Goal: Task Accomplishment & Management: Use online tool/utility

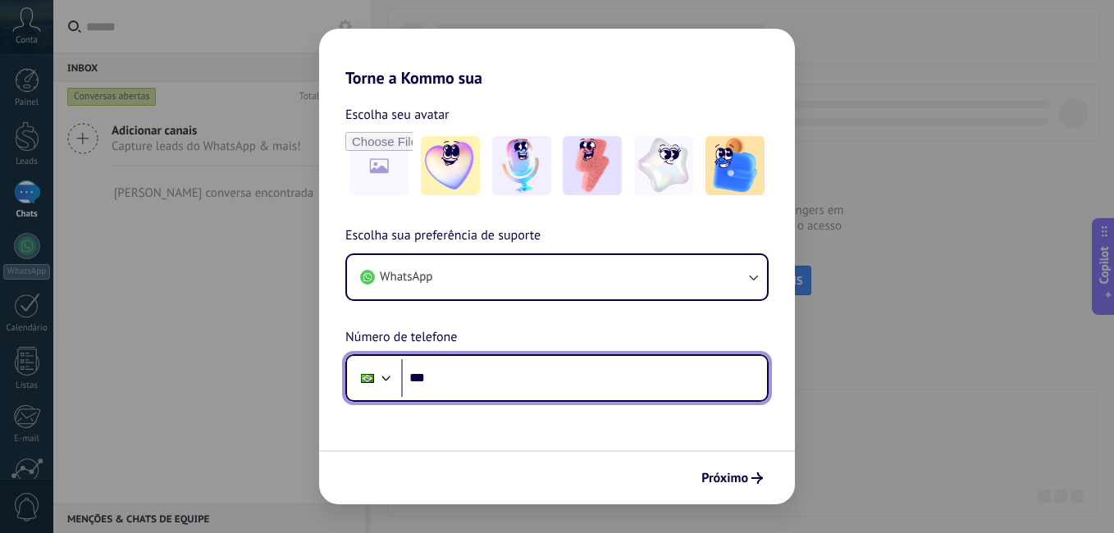
click at [526, 380] on input "***" at bounding box center [584, 378] width 366 height 38
type input "**********"
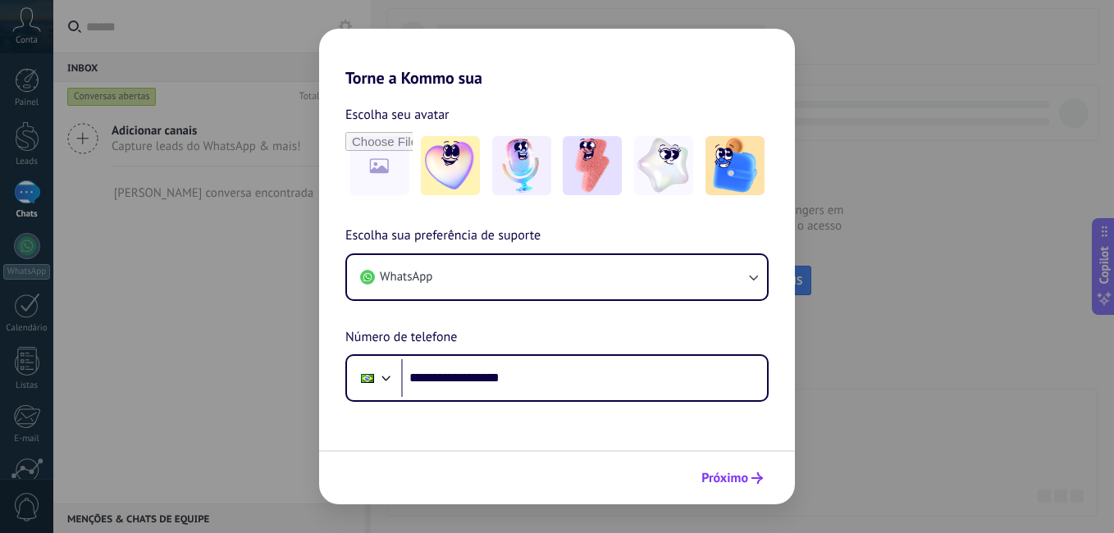
click at [746, 474] on span "Próximo" at bounding box center [724, 477] width 47 height 11
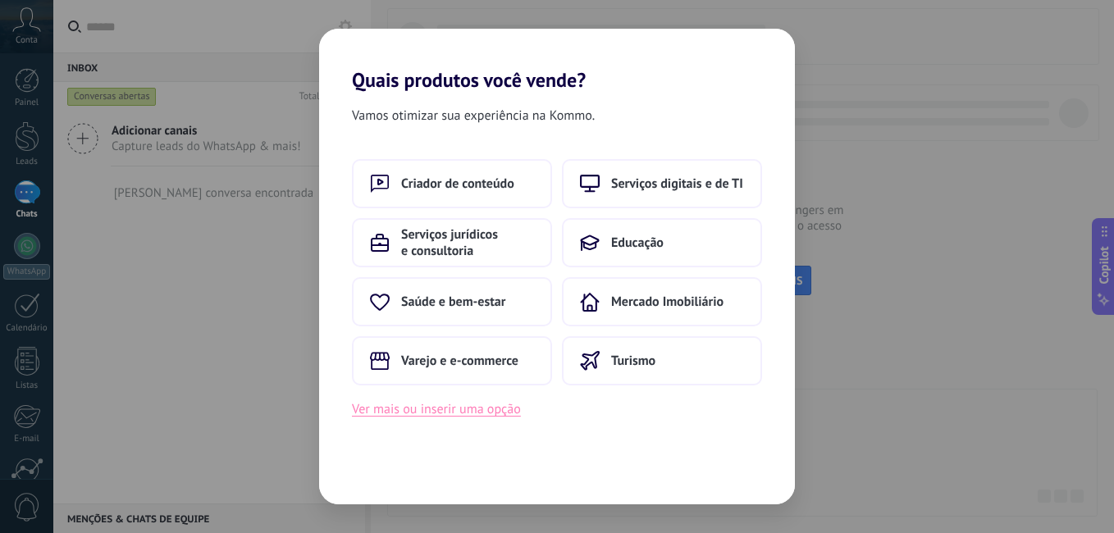
click at [448, 410] on button "Ver mais ou inserir uma opção" at bounding box center [436, 409] width 169 height 21
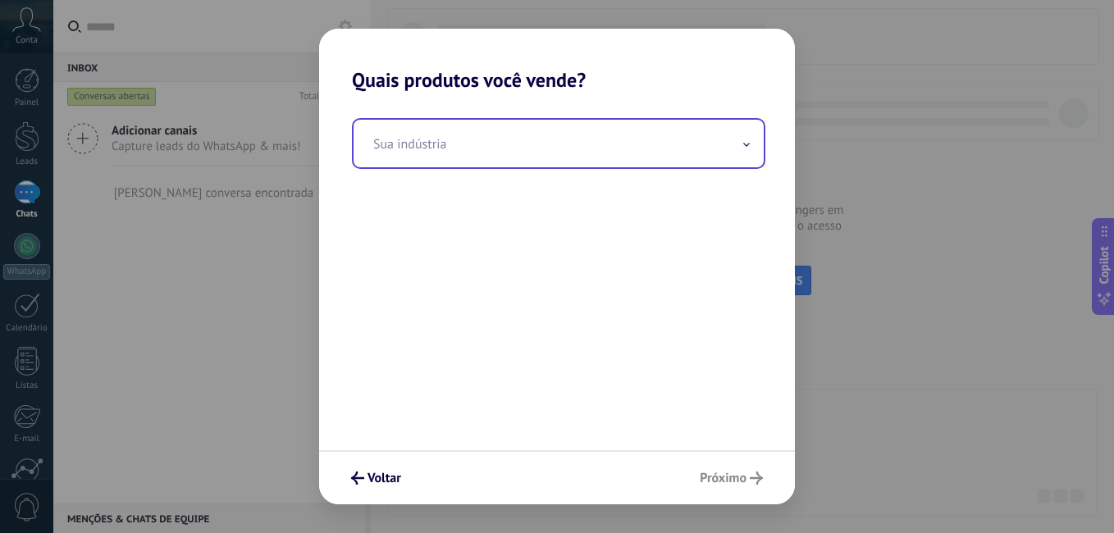
click at [736, 141] on input "text" at bounding box center [558, 144] width 410 height 48
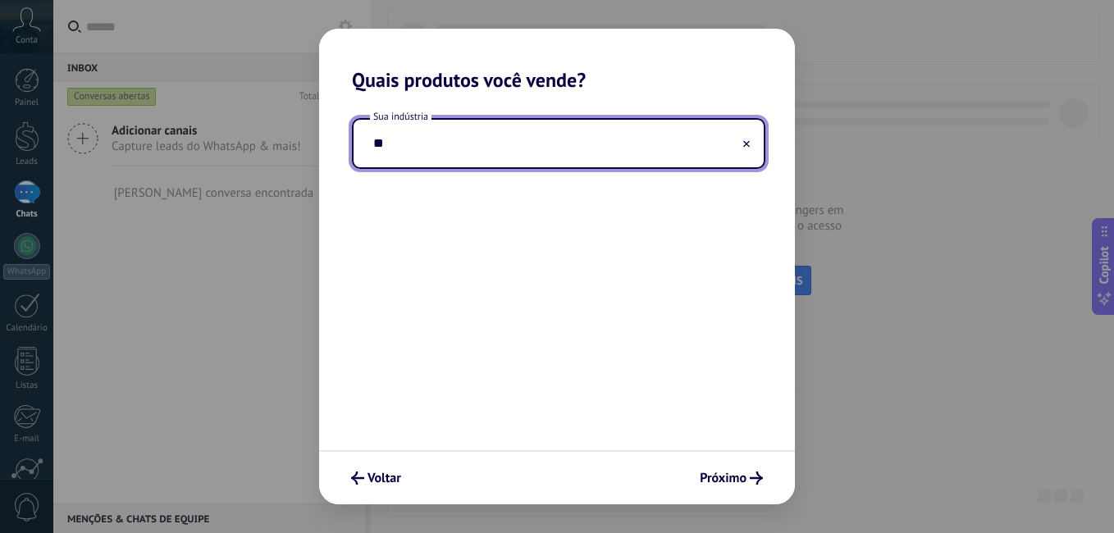
type input "*"
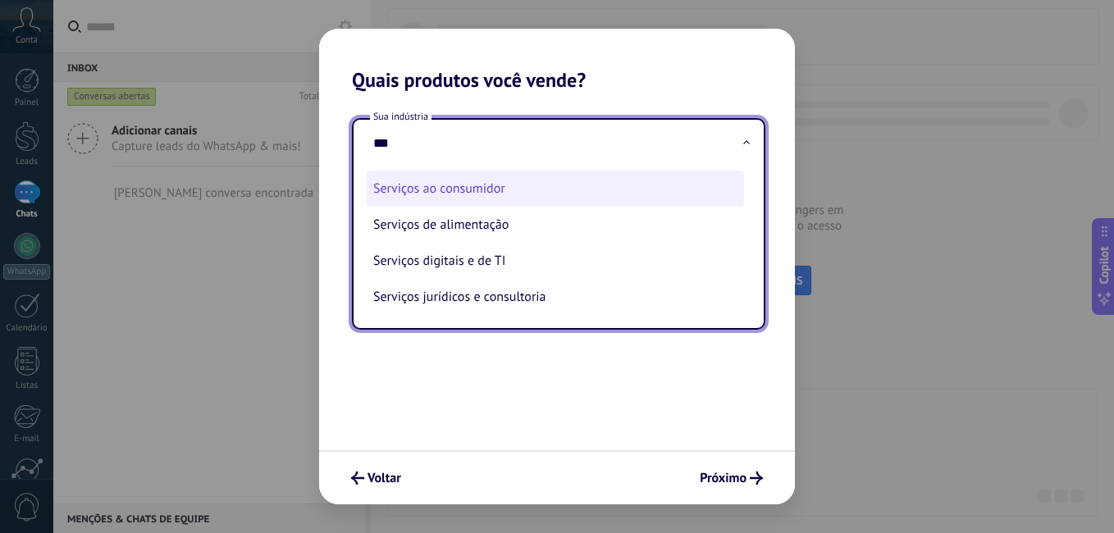
click at [521, 190] on li "Serviços ao consumidor" at bounding box center [555, 189] width 377 height 36
type input "**********"
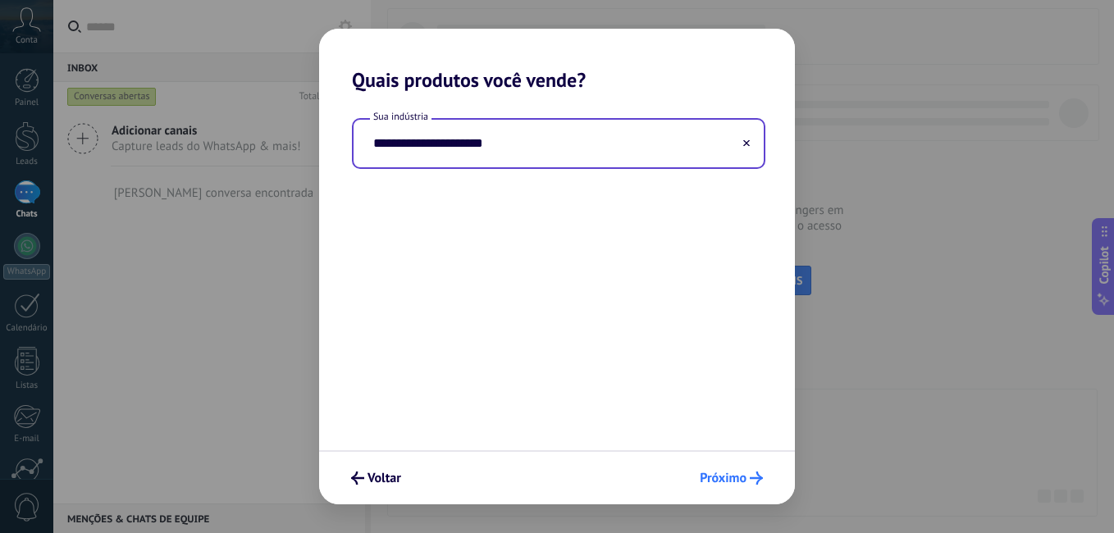
click at [727, 476] on span "Próximo" at bounding box center [722, 477] width 47 height 11
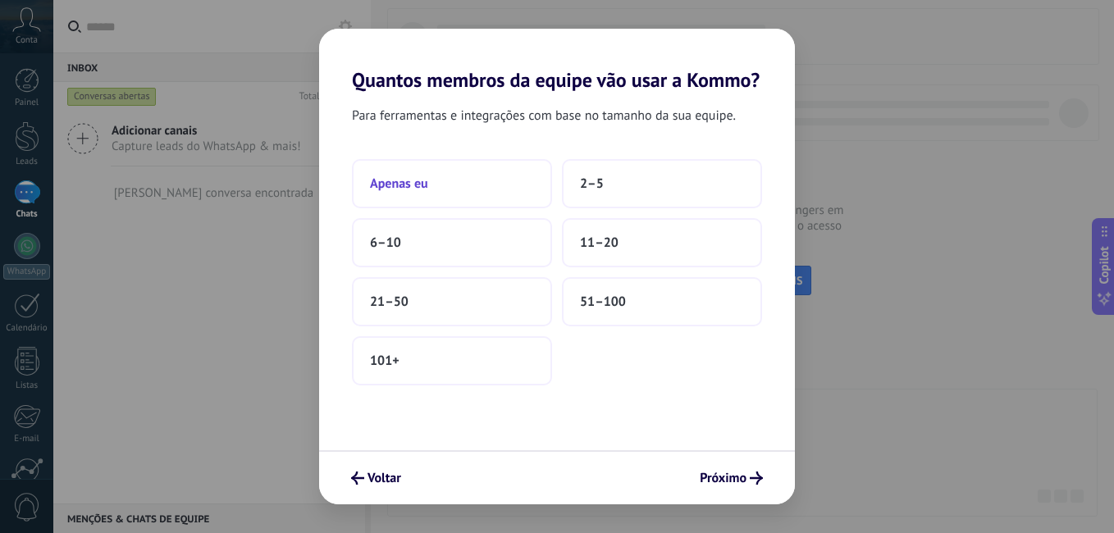
click at [481, 181] on button "Apenas eu" at bounding box center [452, 183] width 200 height 49
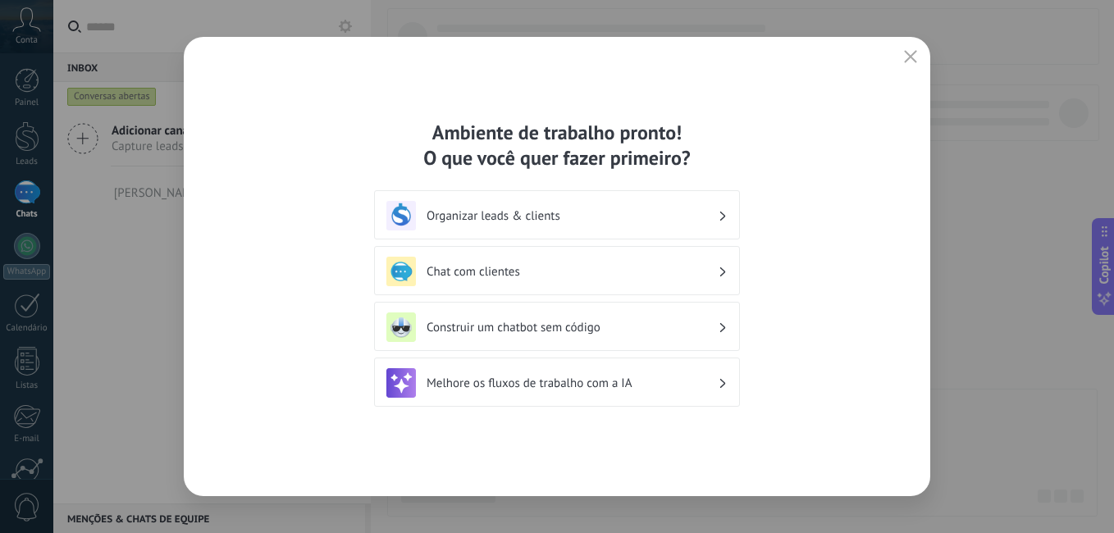
click at [635, 219] on h3 "Organizar leads & clients" at bounding box center [571, 216] width 291 height 16
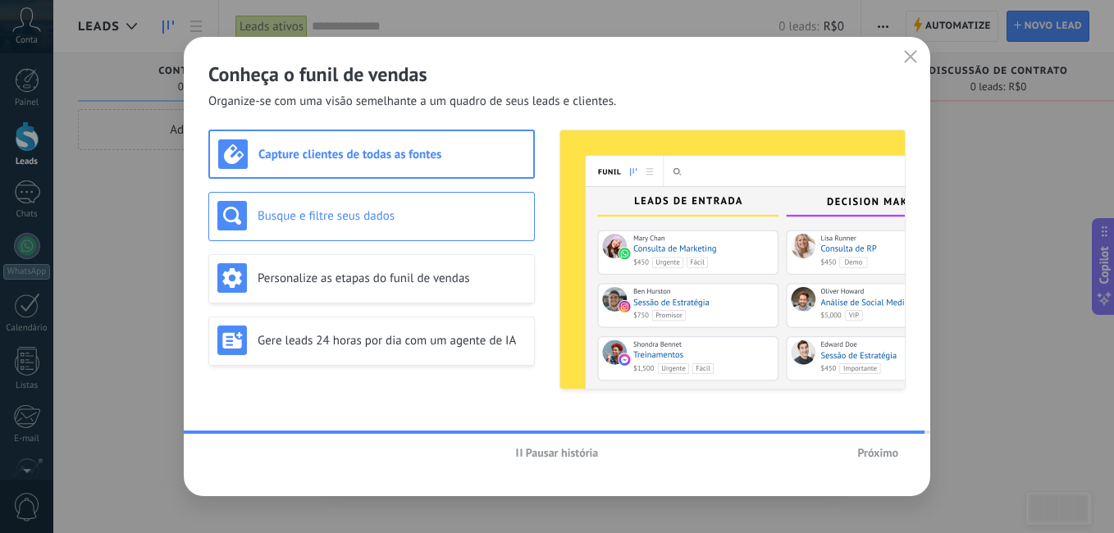
click at [454, 232] on div "Busque e filtre seus dados" at bounding box center [371, 216] width 326 height 49
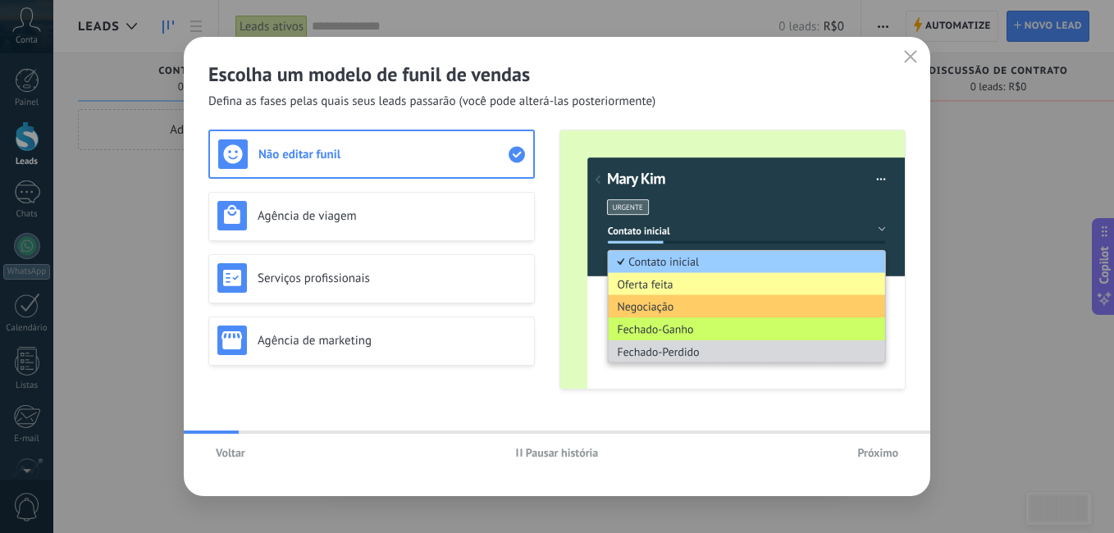
click at [454, 153] on h3 "Não editar funil" at bounding box center [383, 155] width 250 height 16
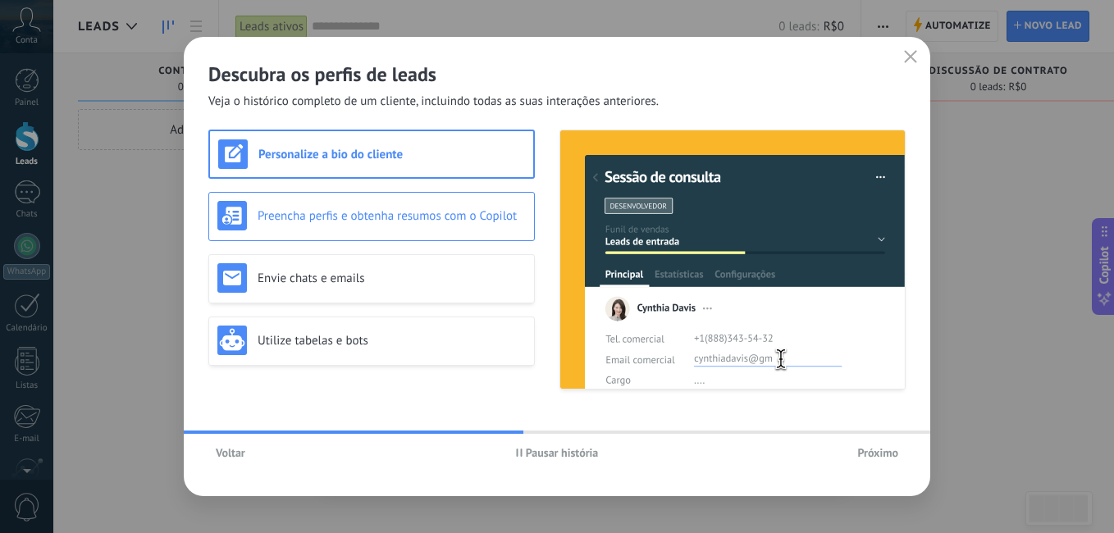
click at [431, 198] on div "Preencha perfis e obtenha resumos com o Copilot" at bounding box center [371, 216] width 326 height 49
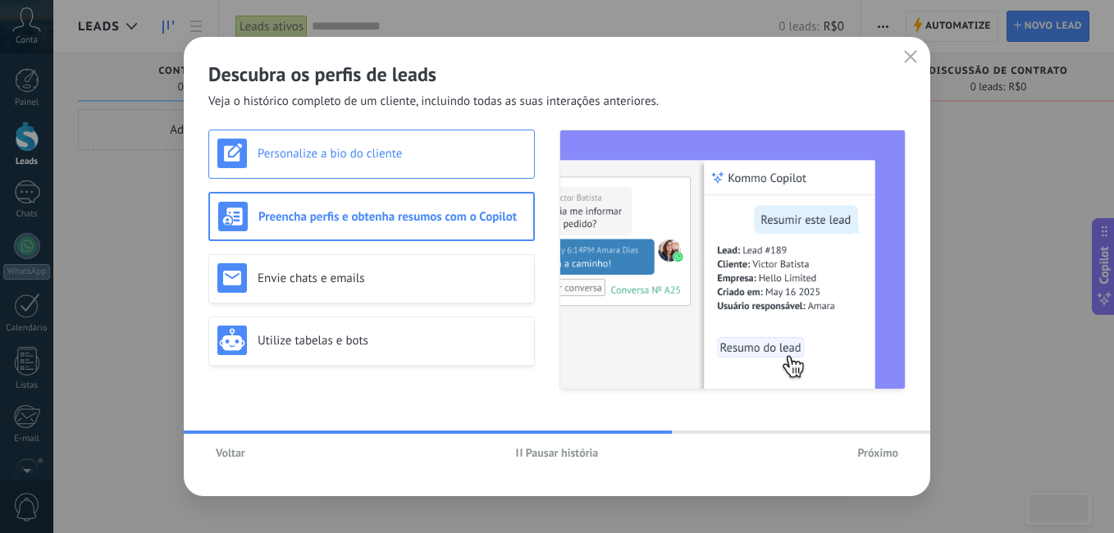
click at [431, 161] on h3 "Personalize a bio do cliente" at bounding box center [391, 154] width 268 height 16
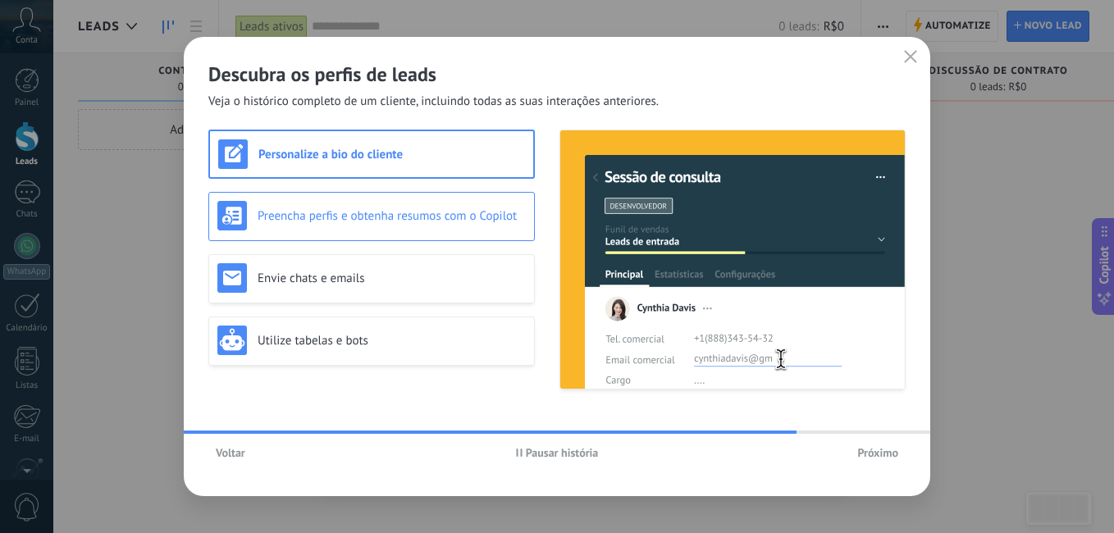
click at [430, 204] on div "Preencha perfis e obtenha resumos com o Copilot" at bounding box center [371, 216] width 308 height 30
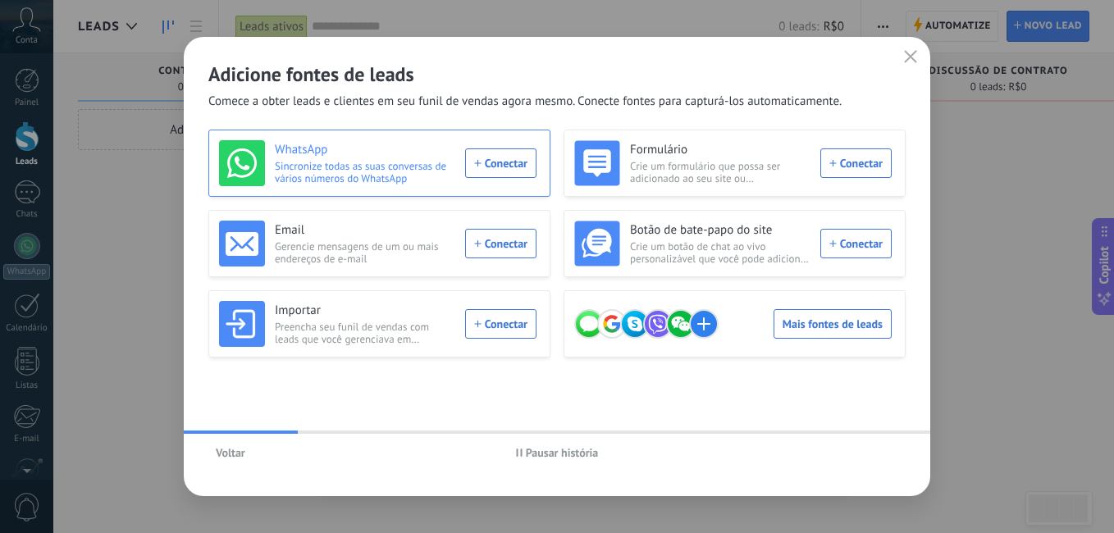
click at [517, 159] on div "WhatsApp Sincronize todas as suas conversas de vários números do WhatsApp Conec…" at bounding box center [377, 163] width 317 height 46
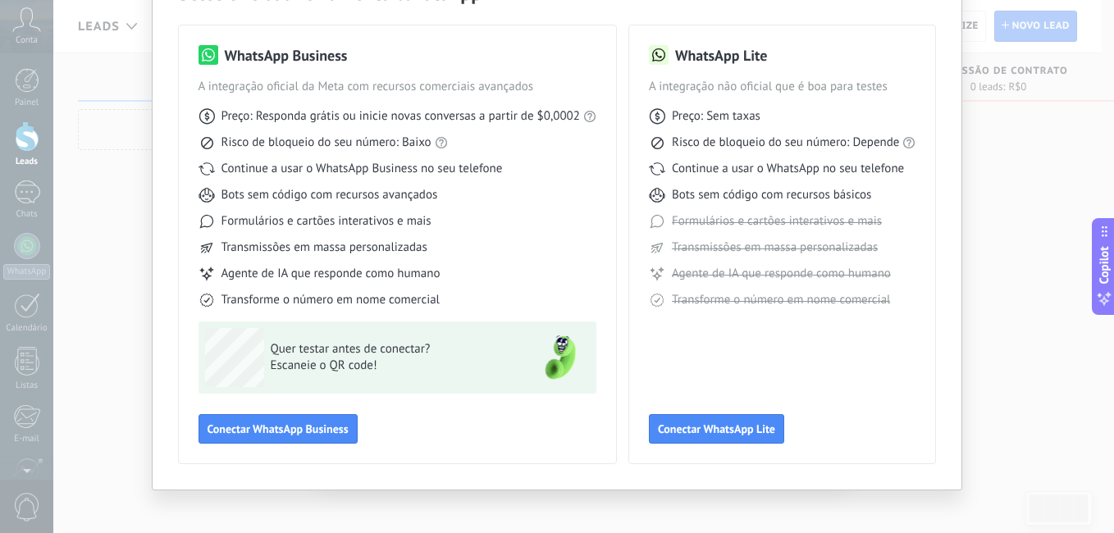
scroll to position [111, 0]
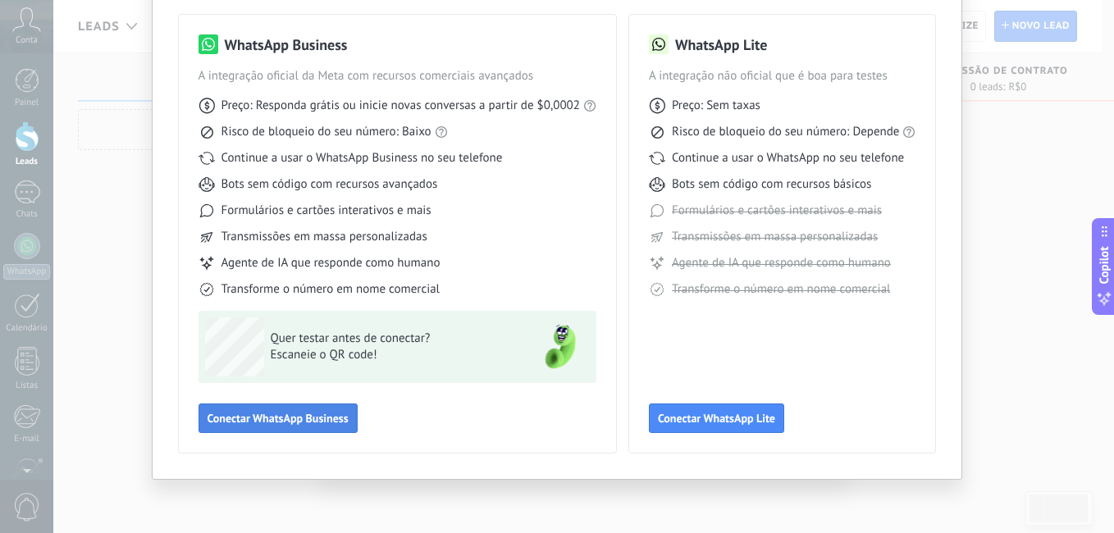
click at [249, 431] on button "Conectar WhatsApp Business" at bounding box center [277, 418] width 159 height 30
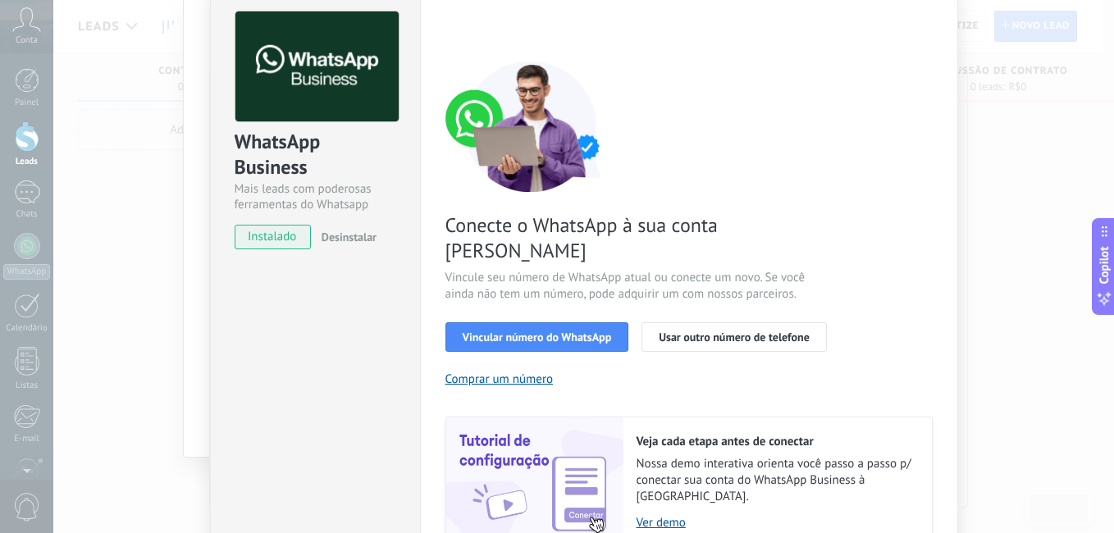
scroll to position [62, 0]
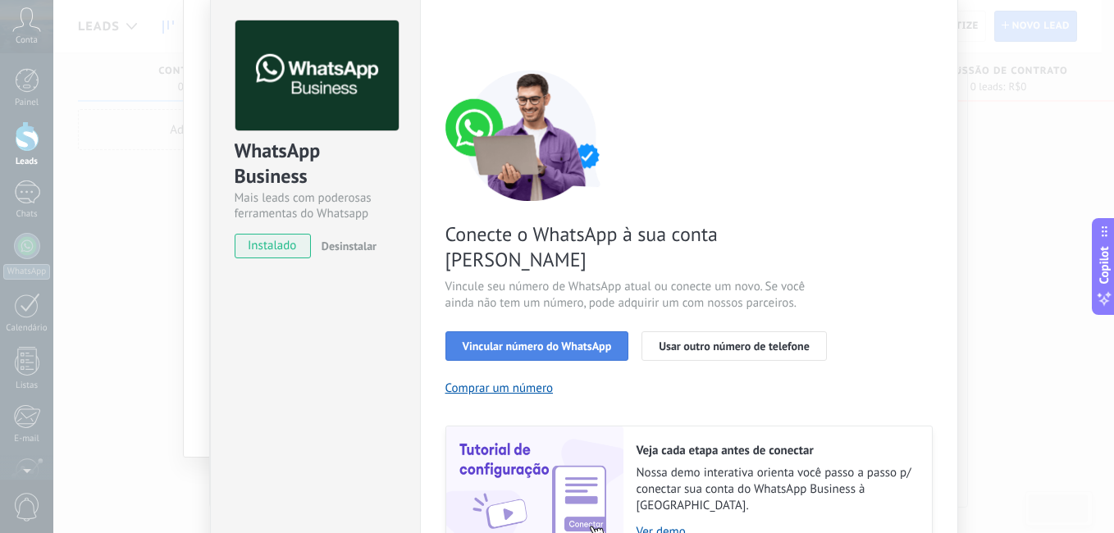
click at [523, 340] on span "Vincular número do WhatsApp" at bounding box center [536, 345] width 149 height 11
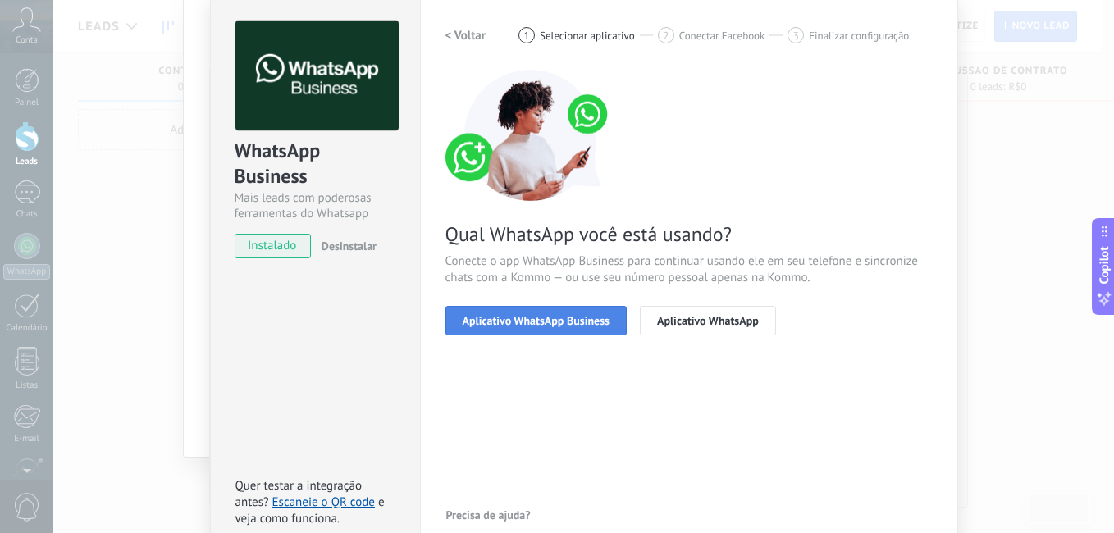
click at [581, 328] on button "Aplicativo WhatsApp Business" at bounding box center [535, 321] width 181 height 30
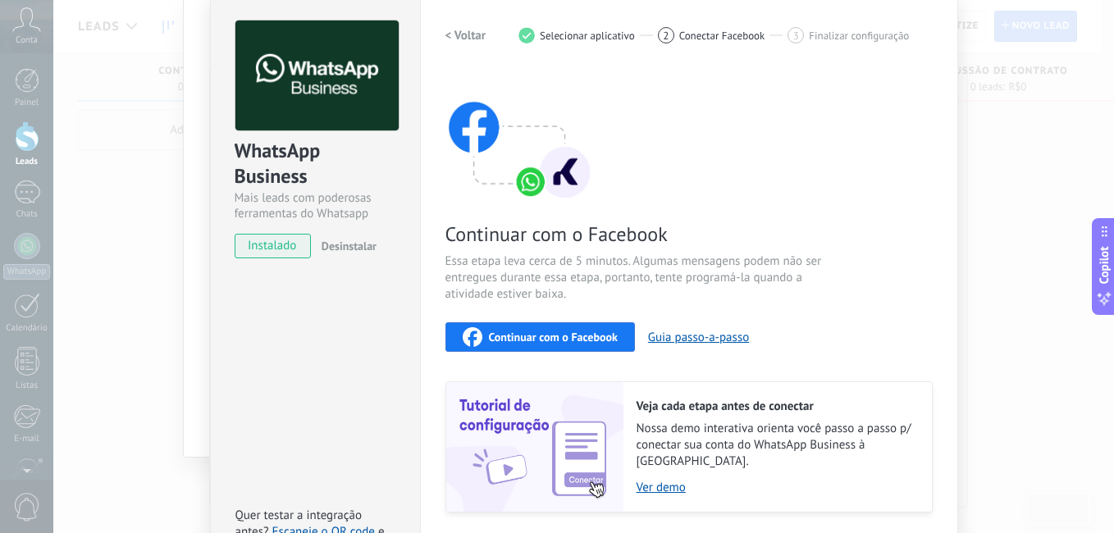
click at [567, 332] on span "Continuar com o Facebook" at bounding box center [553, 336] width 129 height 11
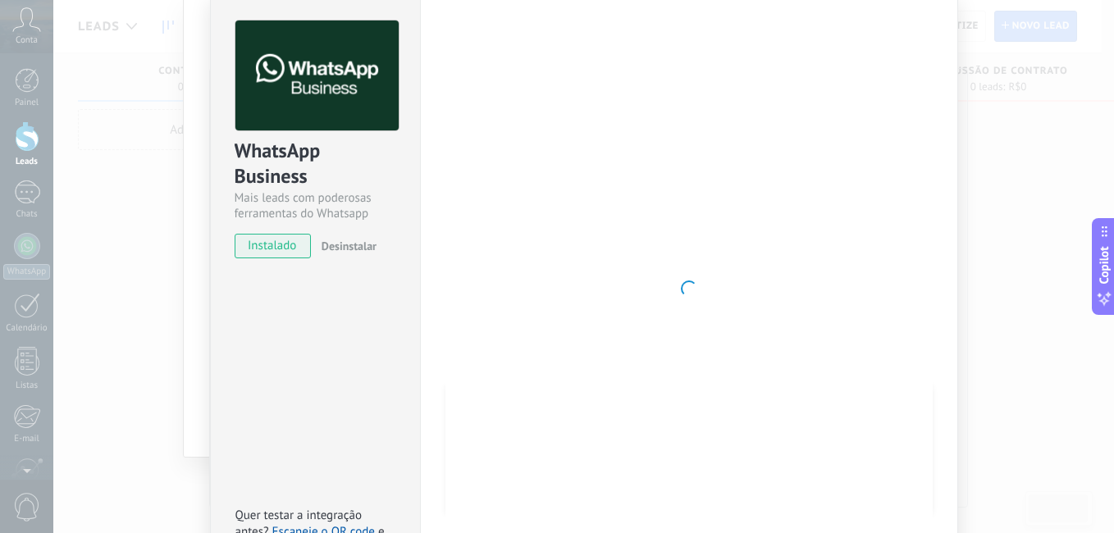
click at [687, 280] on span at bounding box center [689, 288] width 16 height 16
click at [286, 524] on link "Escaneie o QR code" at bounding box center [323, 532] width 102 height 16
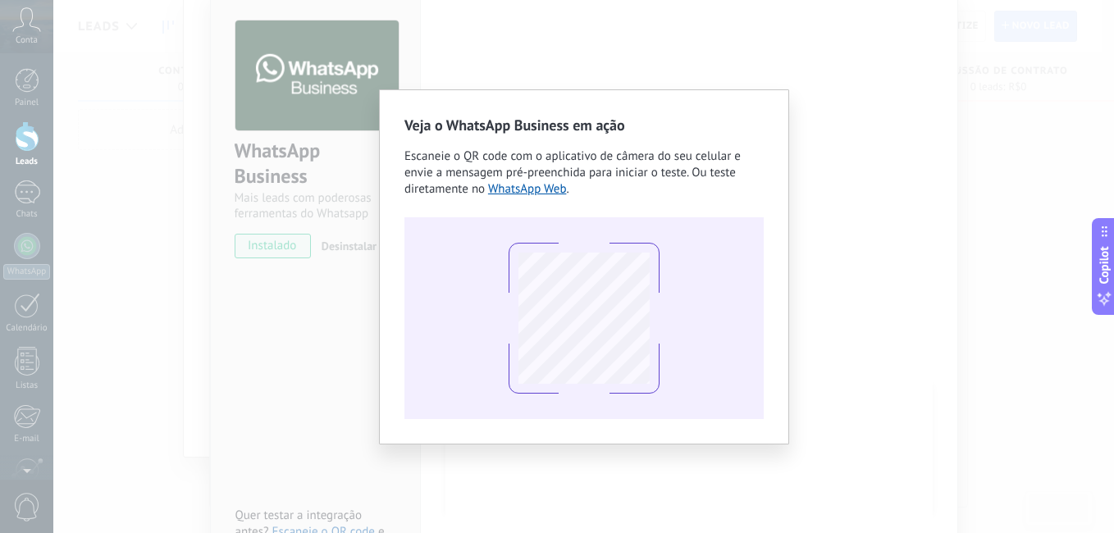
click at [244, 348] on div "Veja o WhatsApp Business em ação Escaneie o QR code com o aplicativo de câmera …" at bounding box center [583, 266] width 1060 height 533
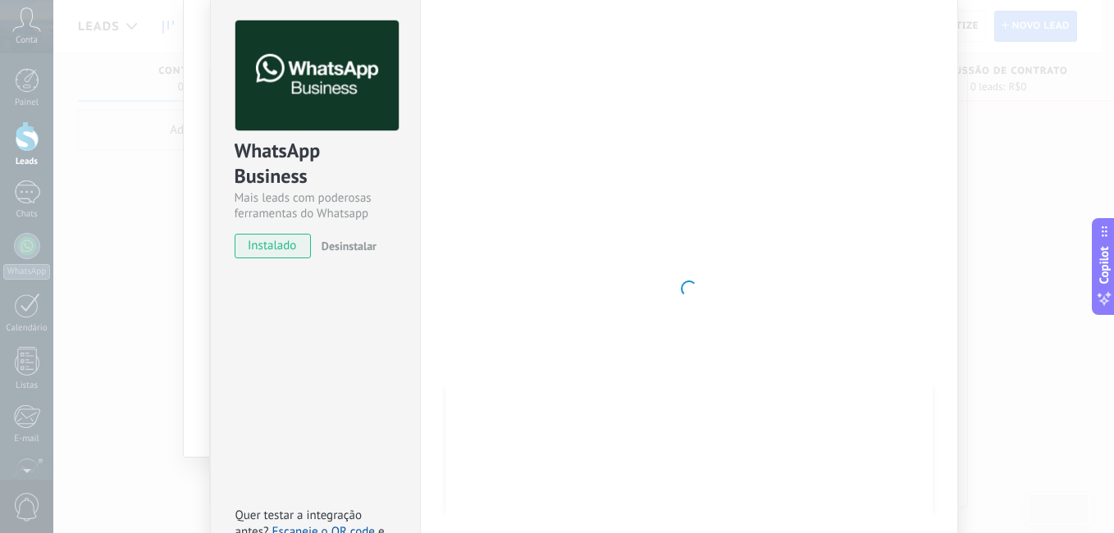
click at [283, 244] on span "instalado" at bounding box center [272, 246] width 75 height 25
click at [540, 267] on div at bounding box center [688, 288] width 487 height 536
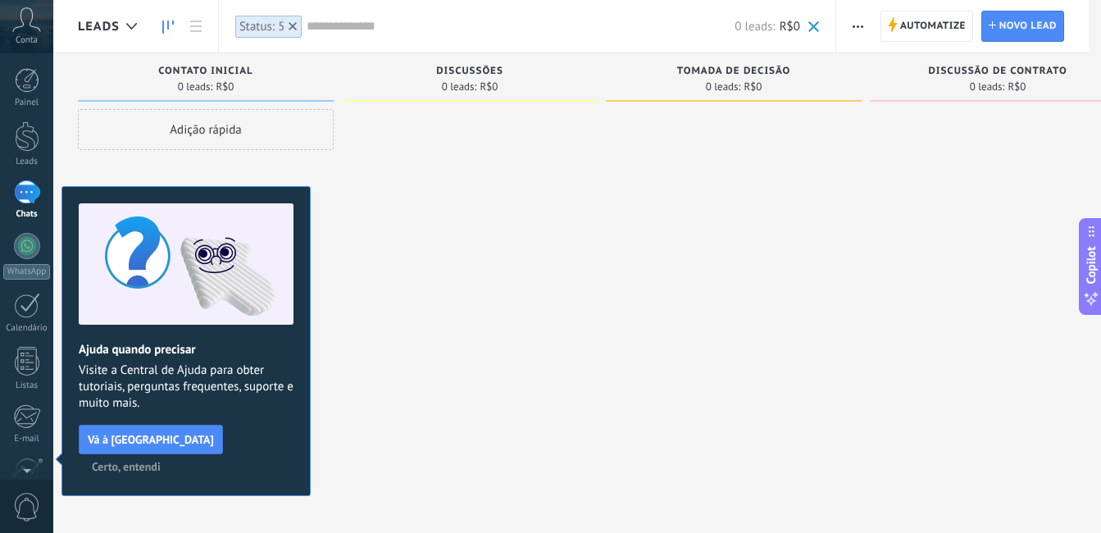
click at [449, 253] on div at bounding box center [470, 268] width 256 height 319
click at [40, 261] on link "WhatsApp" at bounding box center [26, 256] width 53 height 47
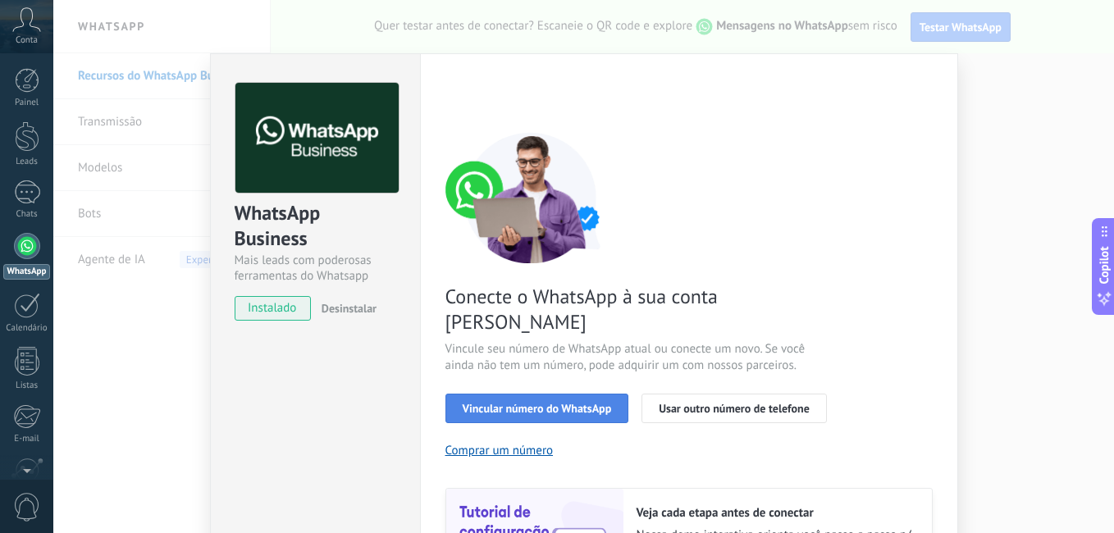
click at [575, 403] on span "Vincular número do WhatsApp" at bounding box center [536, 408] width 149 height 11
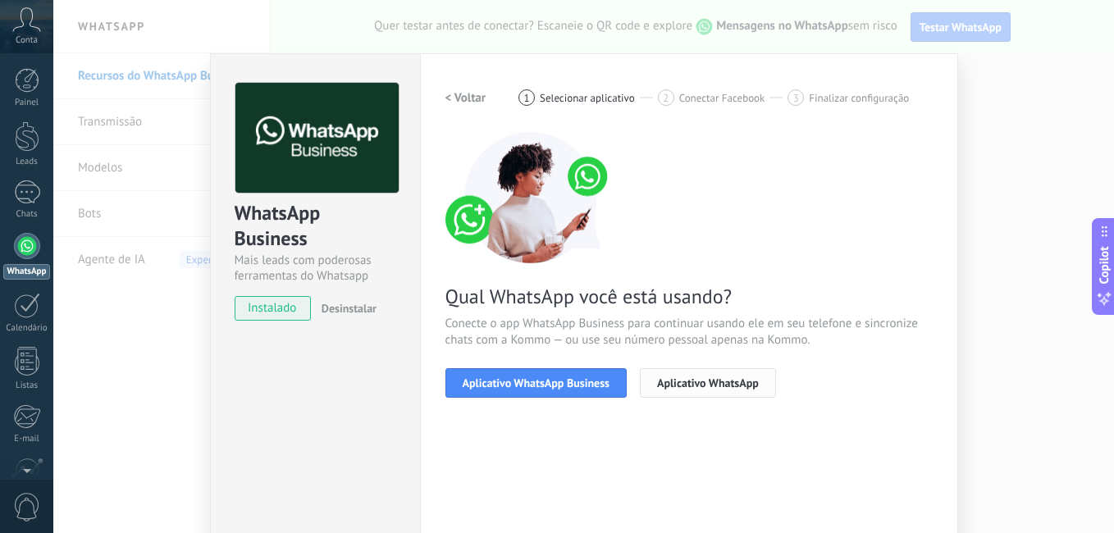
click at [693, 386] on span "Aplicativo WhatsApp" at bounding box center [708, 382] width 102 height 11
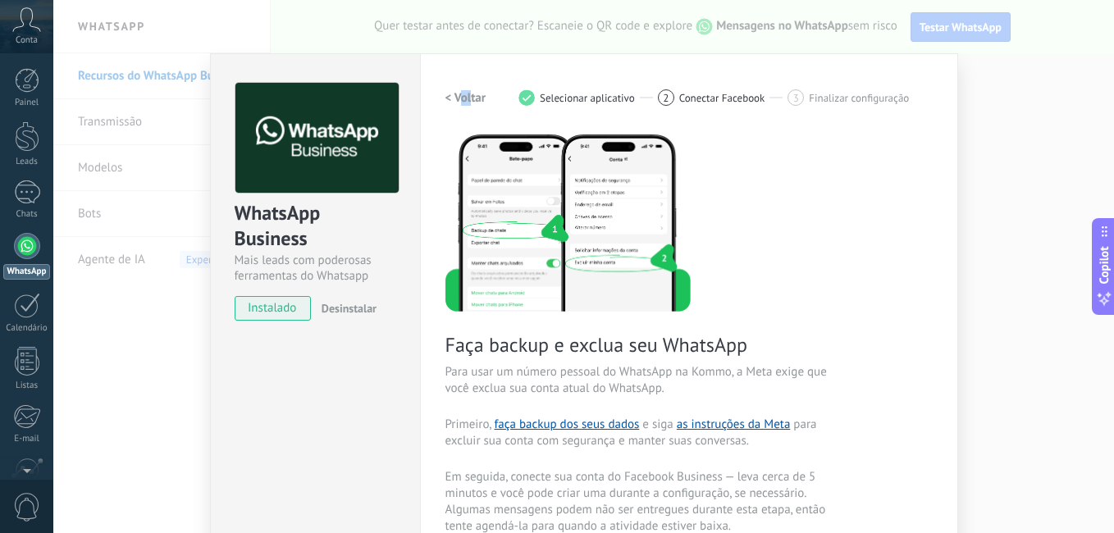
drag, startPoint x: 467, startPoint y: 80, endPoint x: 460, endPoint y: 100, distance: 21.8
click at [460, 100] on div "Configurações Autorização This tab logs the users who have granted integration …" at bounding box center [689, 435] width 538 height 765
click at [460, 100] on h2 "< Voltar" at bounding box center [465, 98] width 41 height 16
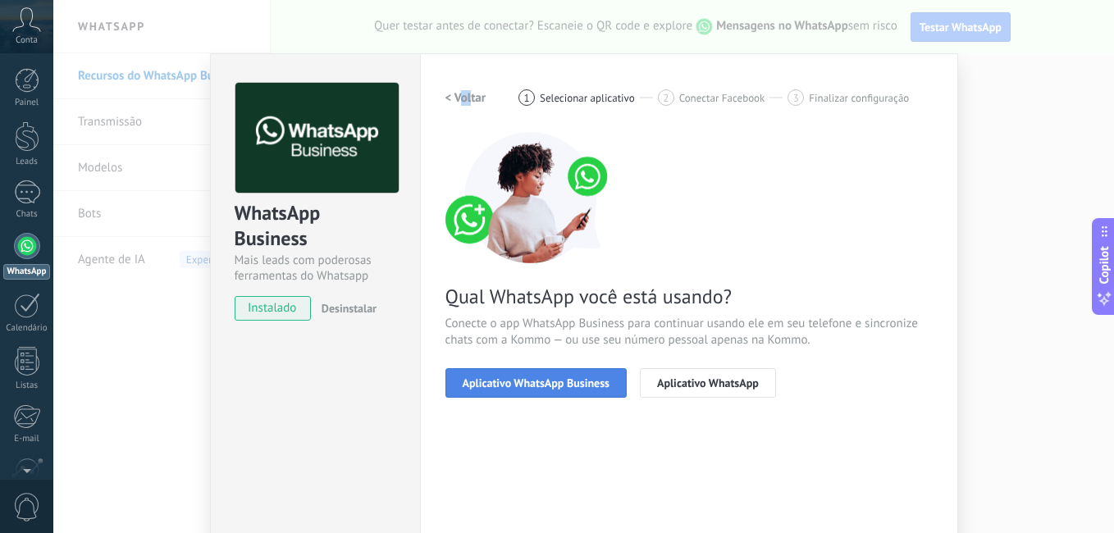
click at [535, 377] on span "Aplicativo WhatsApp Business" at bounding box center [535, 382] width 147 height 11
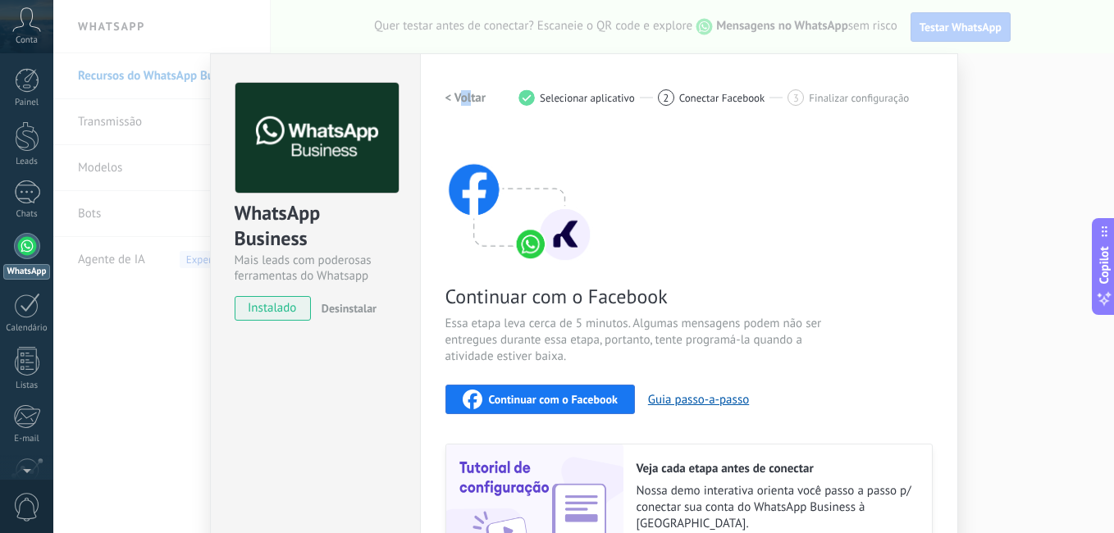
click at [453, 101] on h2 "< Voltar" at bounding box center [465, 98] width 41 height 16
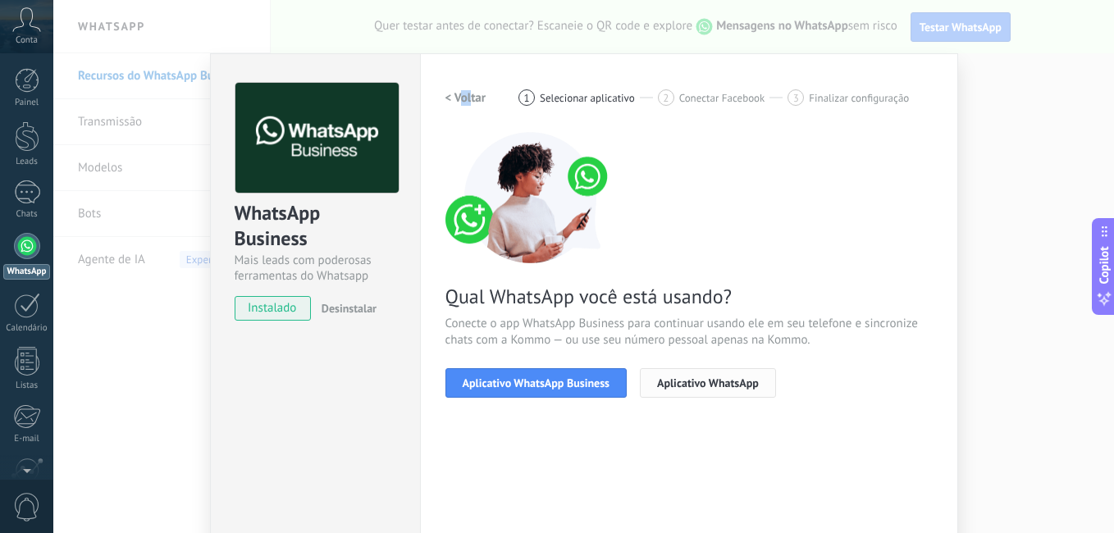
click at [698, 392] on button "Aplicativo WhatsApp" at bounding box center [708, 383] width 136 height 30
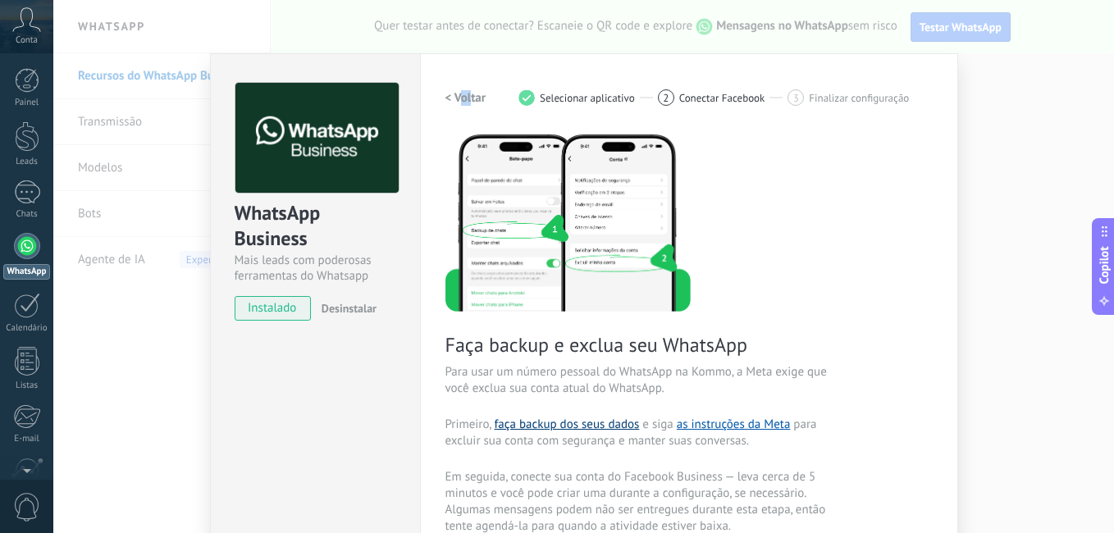
click at [531, 430] on link "faça backup dos seus dados" at bounding box center [566, 425] width 145 height 16
click at [460, 90] on h2 "< Voltar" at bounding box center [465, 98] width 41 height 16
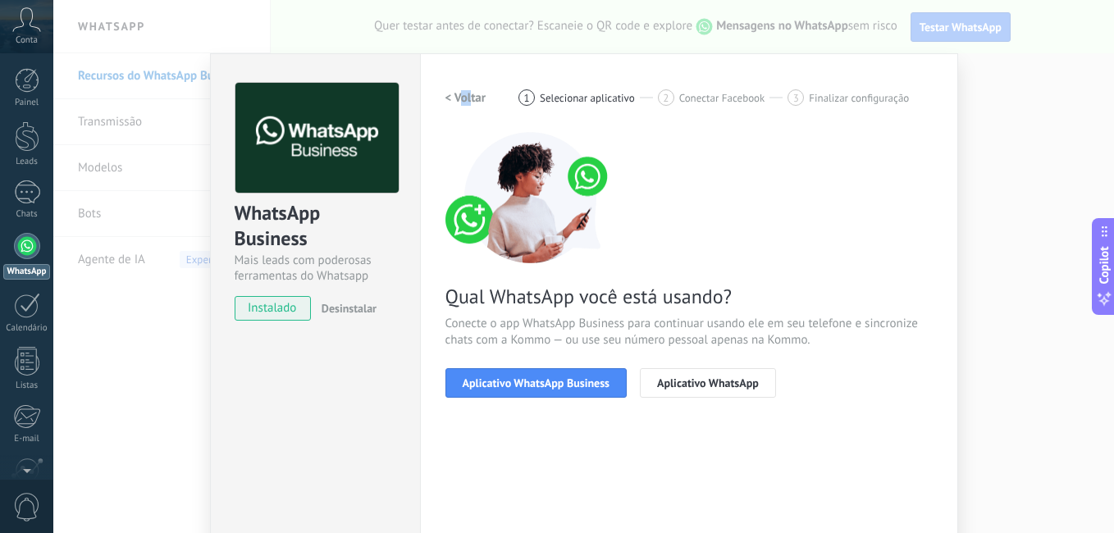
click at [452, 102] on h2 "< Voltar" at bounding box center [465, 98] width 41 height 16
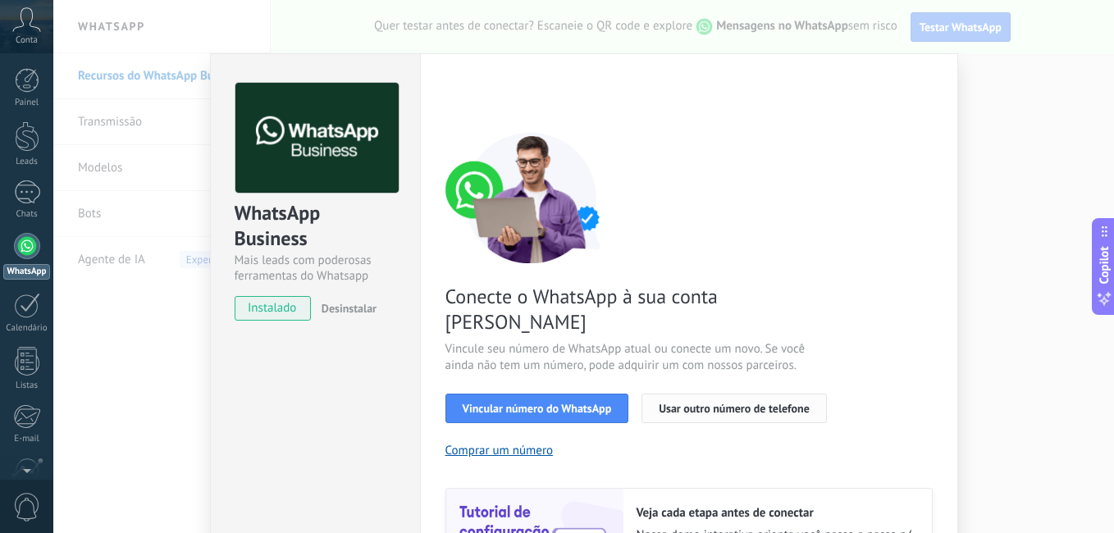
click at [698, 403] on span "Usar outro número de telefone" at bounding box center [733, 408] width 151 height 11
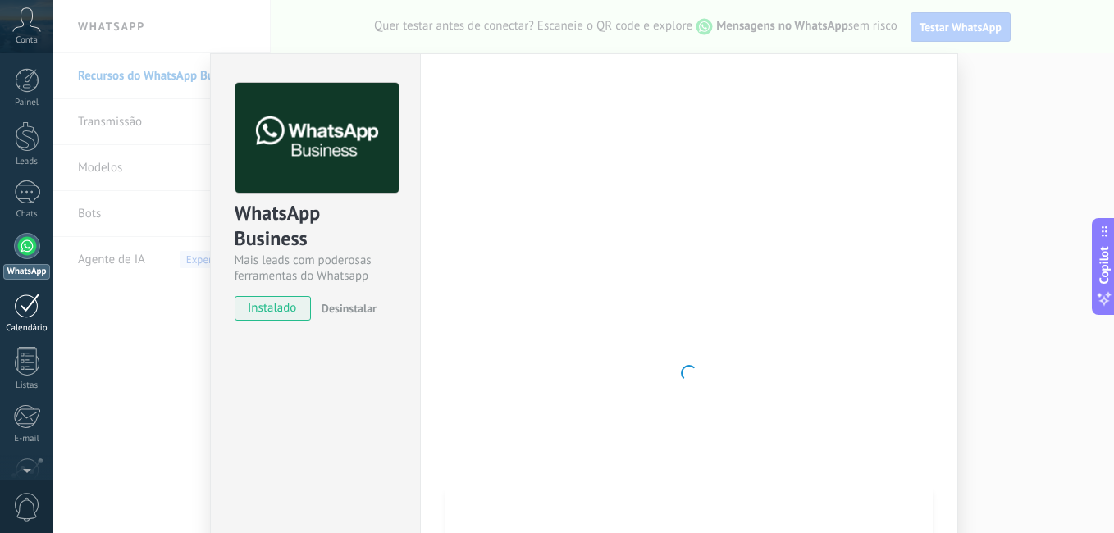
click at [25, 305] on div at bounding box center [27, 305] width 26 height 25
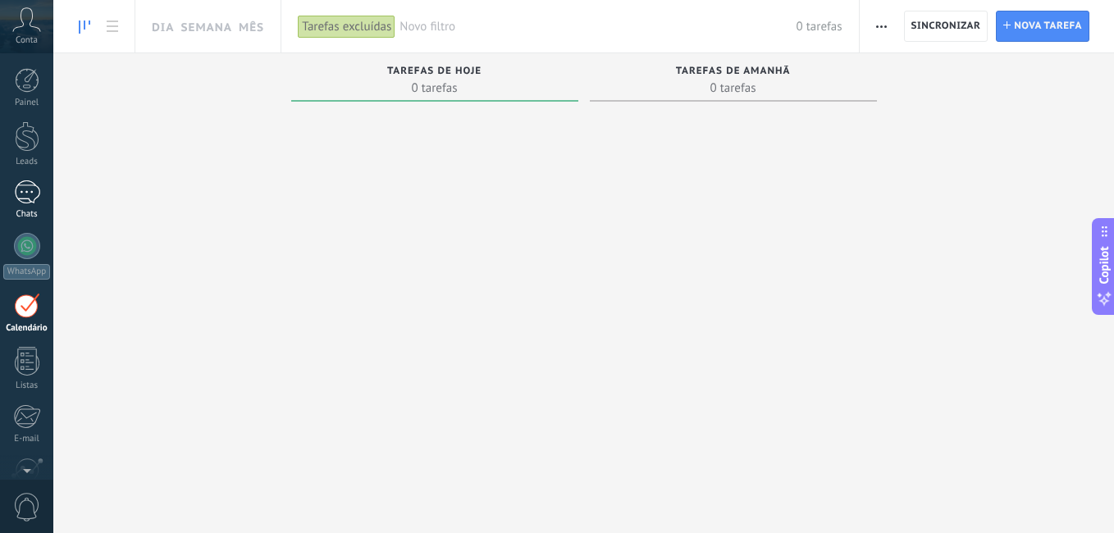
click at [34, 216] on div "Chats" at bounding box center [27, 214] width 48 height 11
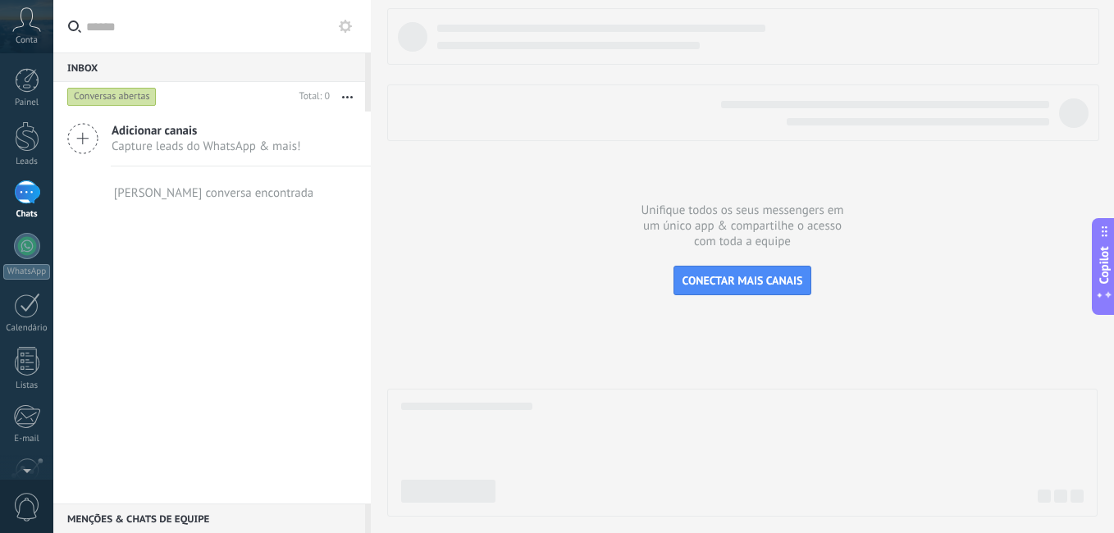
click at [120, 138] on span "Adicionar canais" at bounding box center [206, 131] width 189 height 16
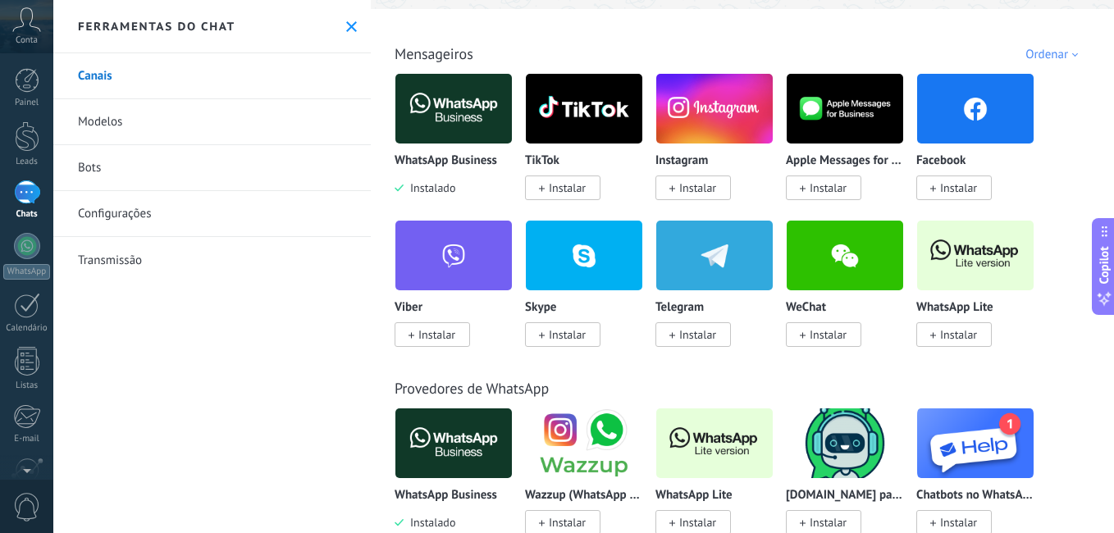
scroll to position [246, 0]
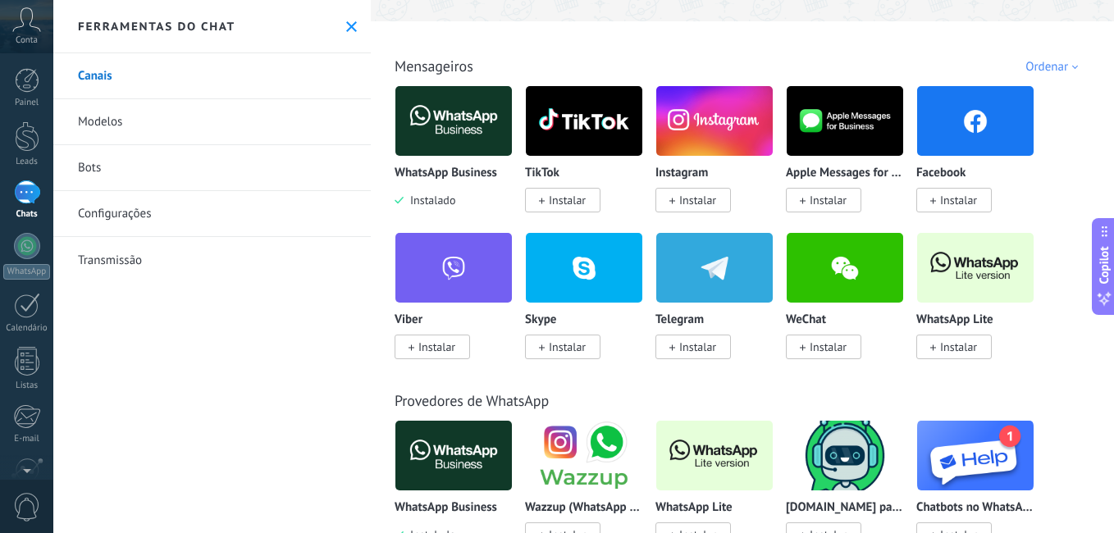
click at [426, 112] on img at bounding box center [453, 121] width 116 height 80
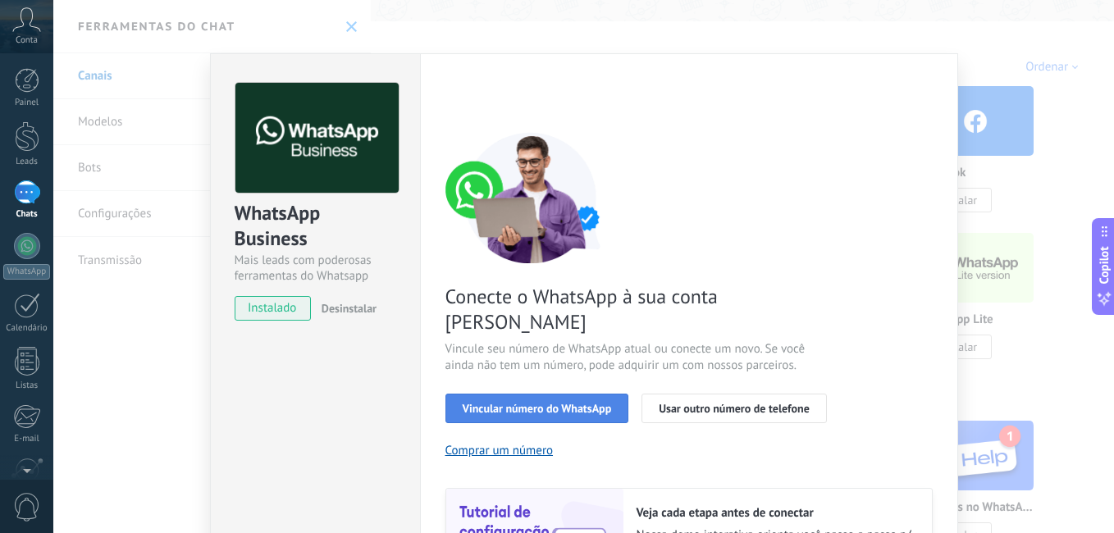
click at [570, 403] on span "Vincular número do WhatsApp" at bounding box center [536, 408] width 149 height 11
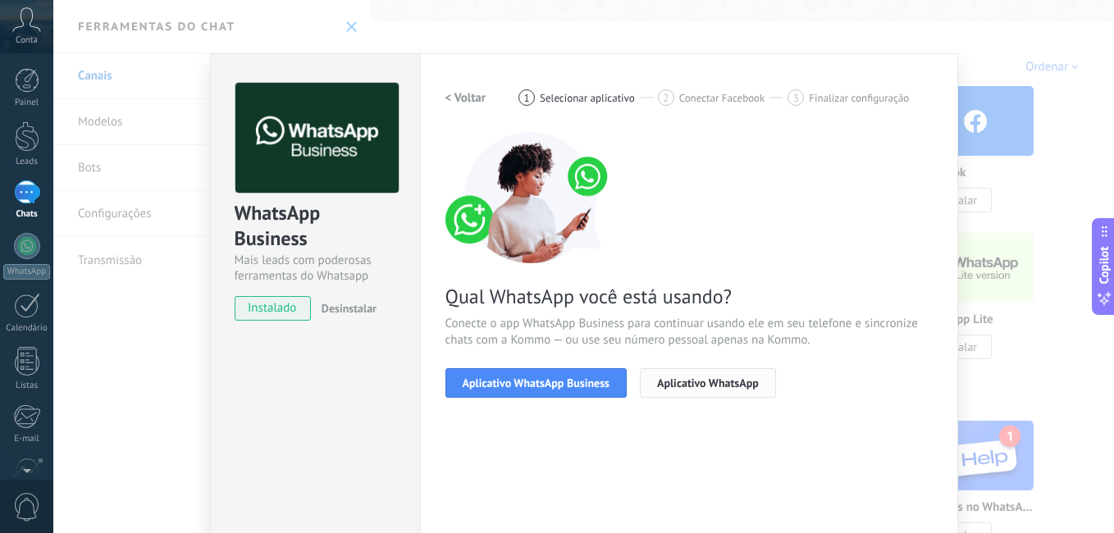
click at [672, 387] on span "Aplicativo WhatsApp" at bounding box center [708, 382] width 102 height 11
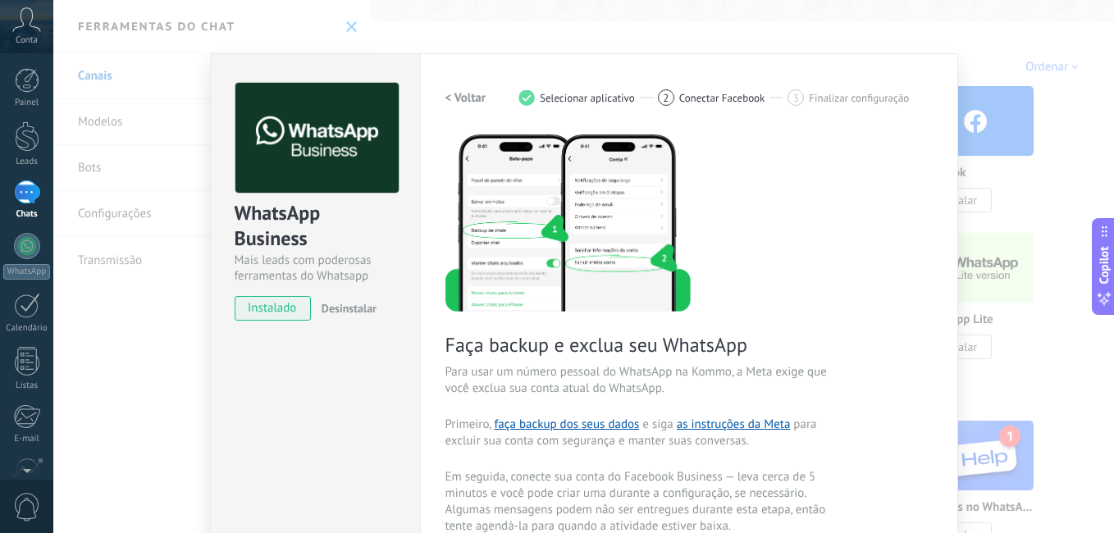
click at [453, 102] on h2 "< Voltar" at bounding box center [465, 98] width 41 height 16
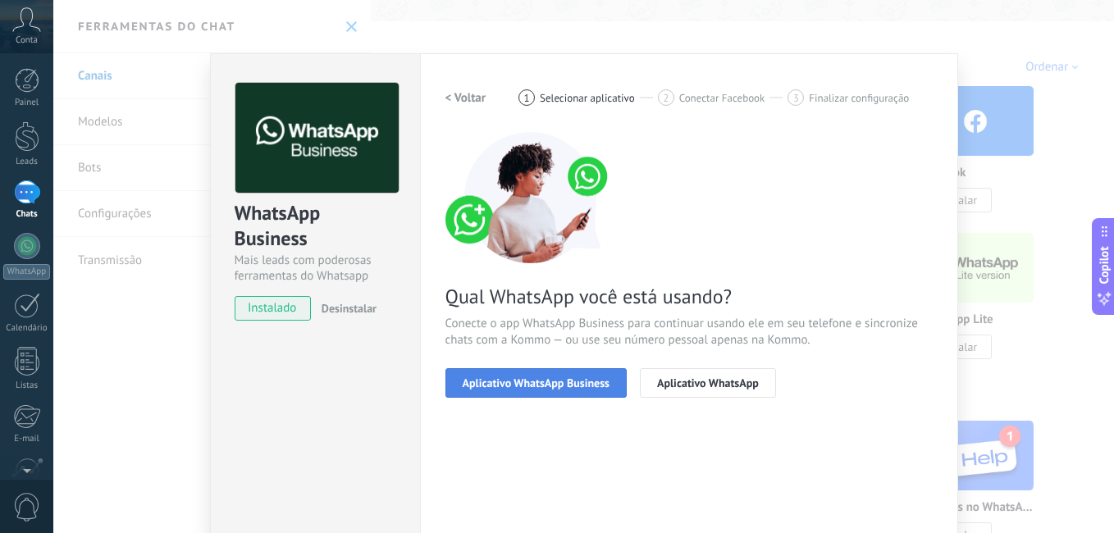
click at [558, 395] on button "Aplicativo WhatsApp Business" at bounding box center [535, 383] width 181 height 30
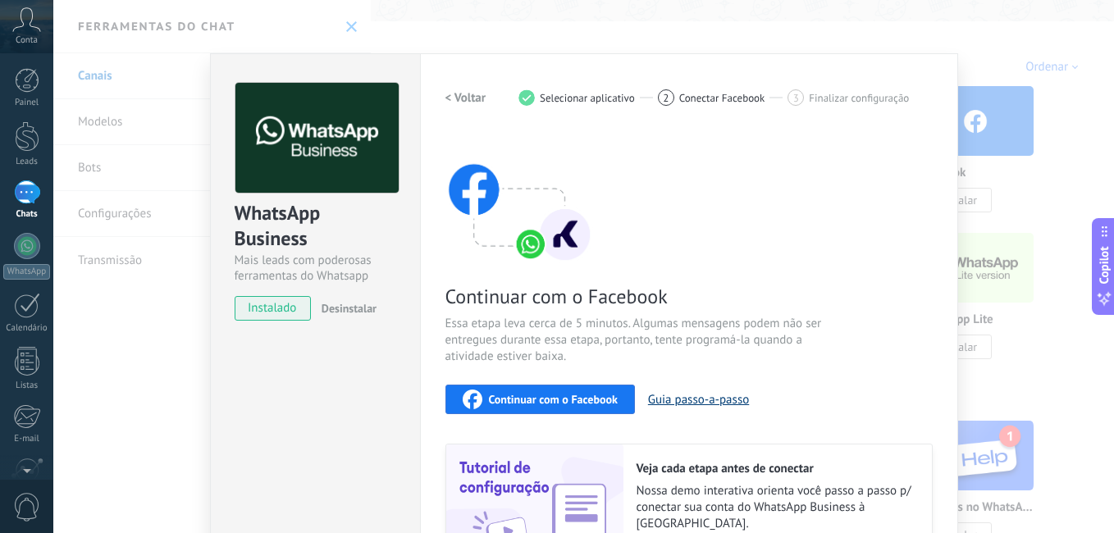
click at [737, 400] on button "Guia passo-a-passo" at bounding box center [698, 400] width 101 height 16
click at [349, 20] on div "WhatsApp Business Mais leads com poderosas ferramentas do Whatsapp instalado De…" at bounding box center [583, 266] width 1060 height 533
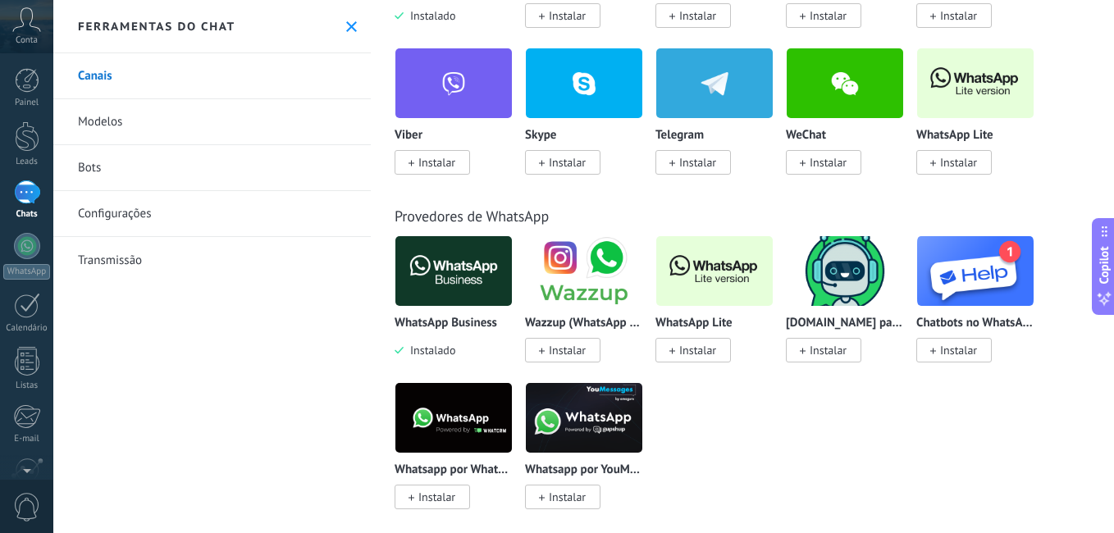
scroll to position [467, 0]
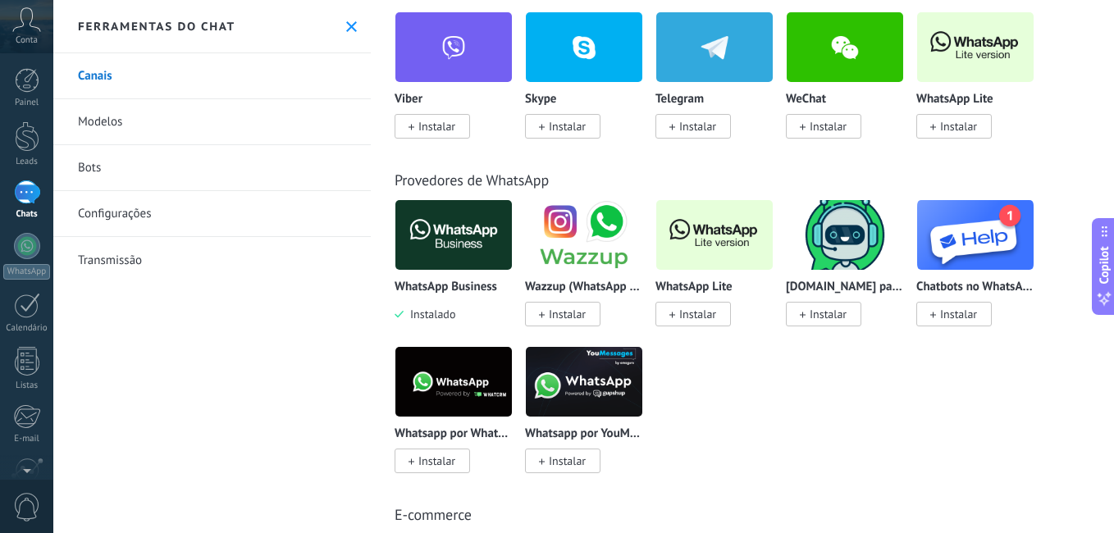
click at [467, 359] on img at bounding box center [453, 382] width 116 height 80
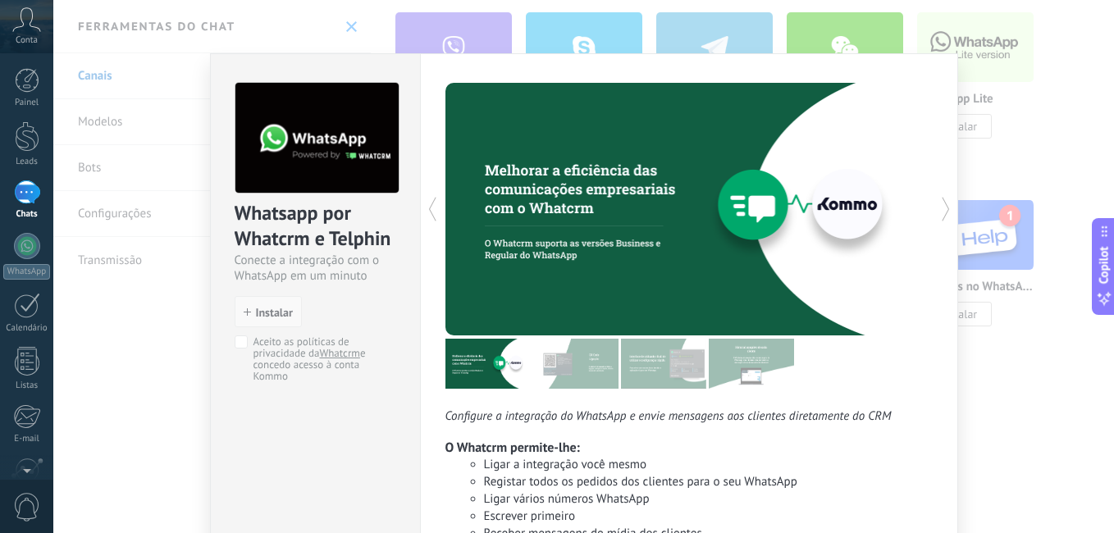
click at [278, 307] on span "Instalar" at bounding box center [274, 312] width 37 height 11
click at [264, 309] on span "Instalar" at bounding box center [274, 312] width 37 height 11
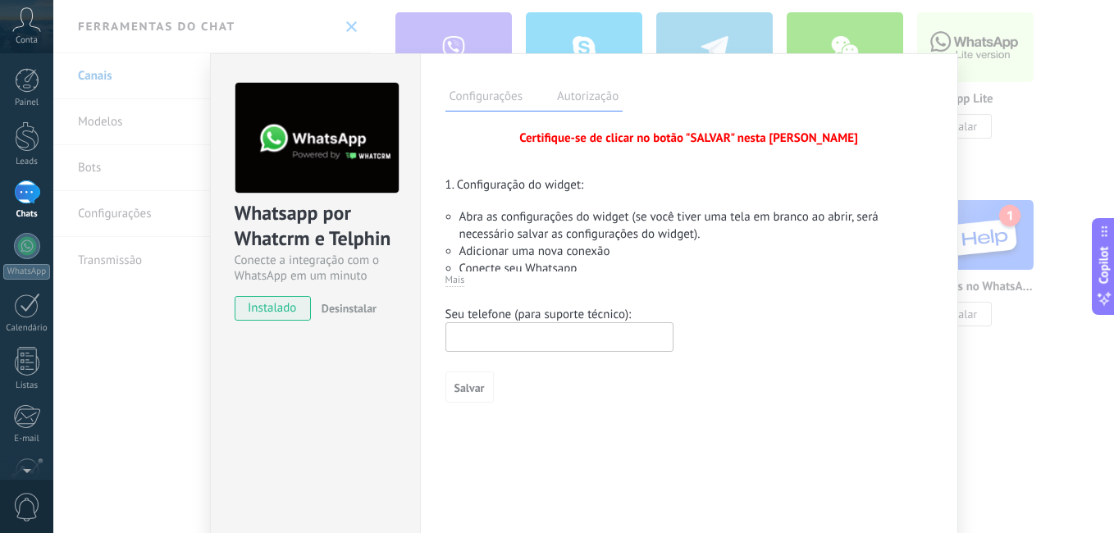
click at [485, 326] on input "text" at bounding box center [559, 337] width 228 height 30
click at [33, 315] on div at bounding box center [27, 305] width 26 height 25
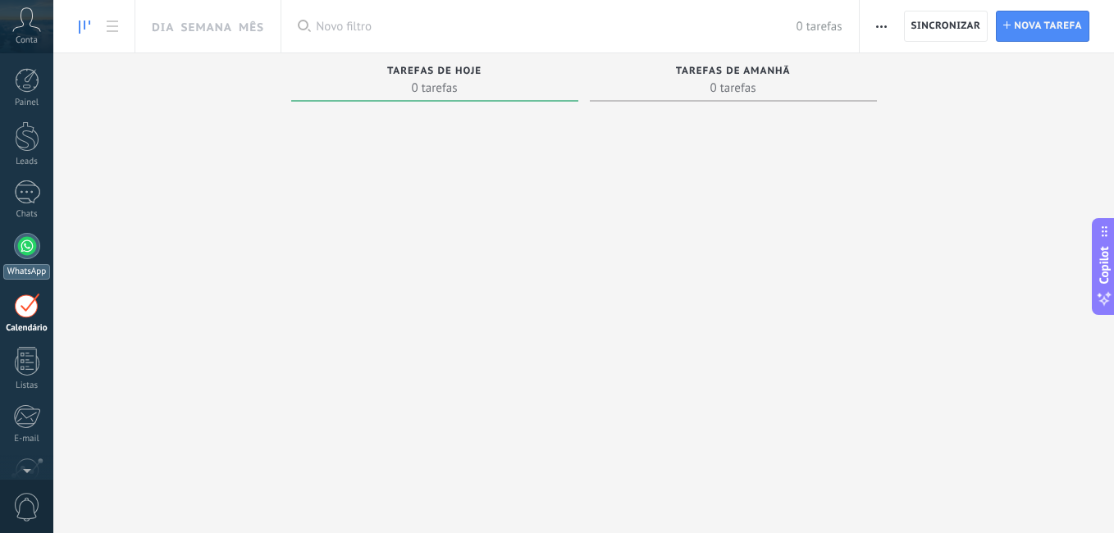
click at [35, 251] on div at bounding box center [27, 246] width 26 height 26
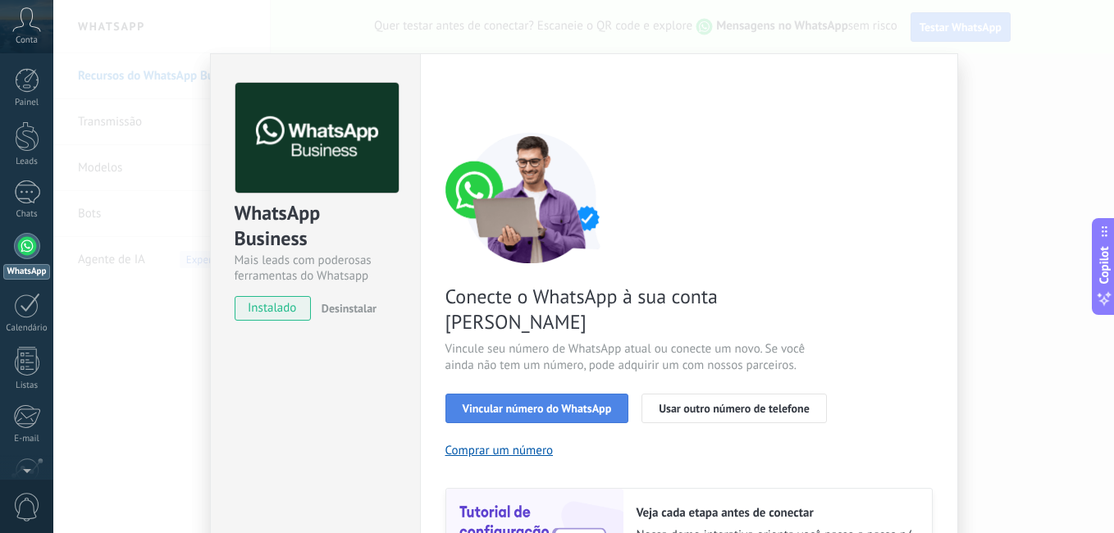
click at [542, 403] on span "Vincular número do WhatsApp" at bounding box center [536, 408] width 149 height 11
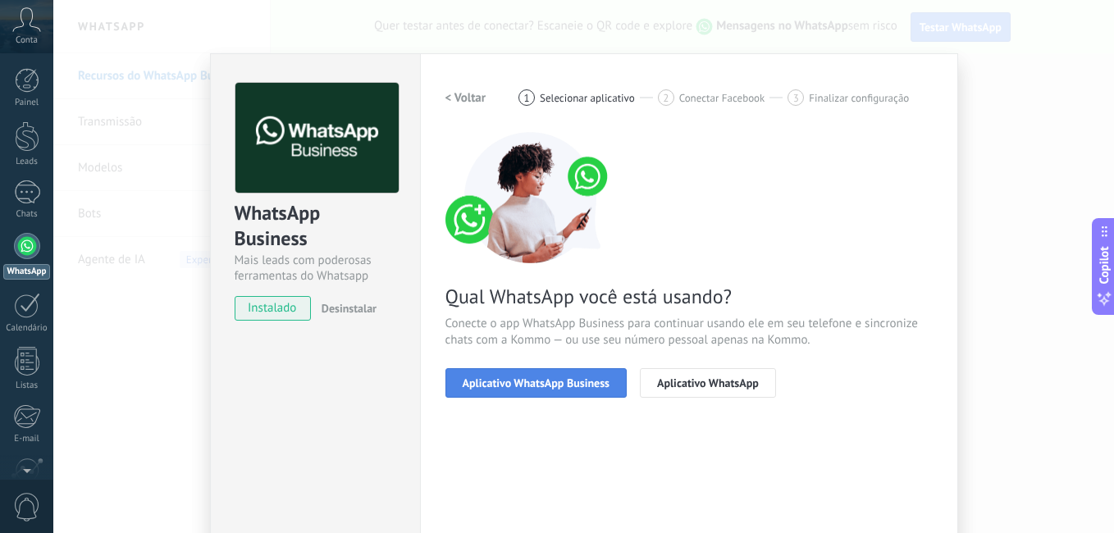
click at [548, 388] on span "Aplicativo WhatsApp Business" at bounding box center [535, 382] width 147 height 11
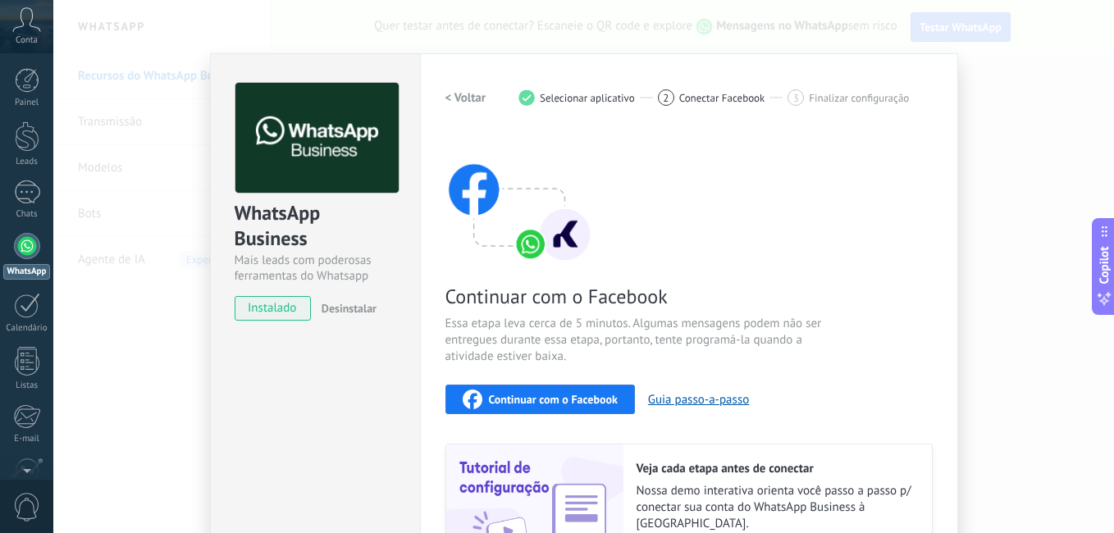
click at [555, 402] on span "Continuar com o Facebook" at bounding box center [553, 399] width 129 height 11
